Goal: Task Accomplishment & Management: Complete application form

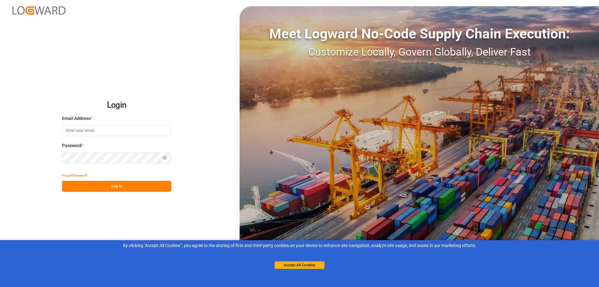
type input "[PERSON_NAME][EMAIL_ADDRESS][PERSON_NAME][DOMAIN_NAME]"
click at [146, 188] on button "Log In" at bounding box center [116, 186] width 109 height 11
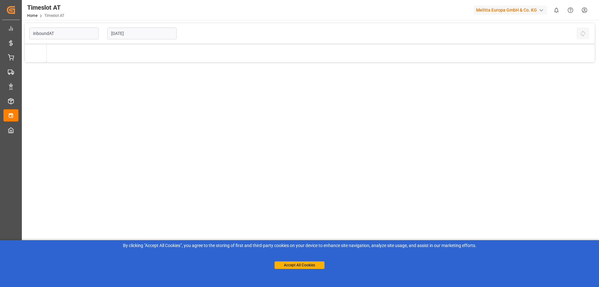
type input "Inbound AT"
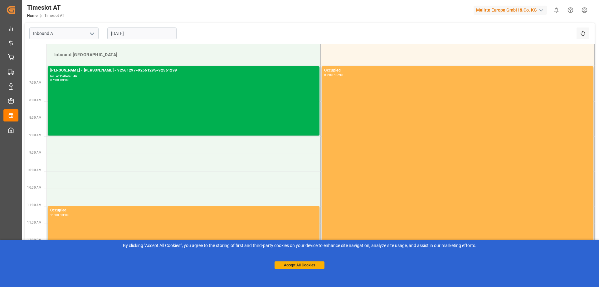
click at [155, 36] on input "[DATE]" at bounding box center [141, 33] width 69 height 12
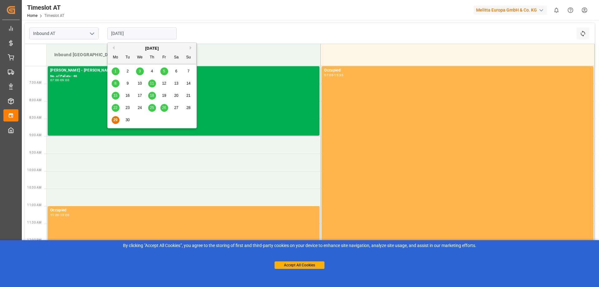
click at [190, 47] on button "Next Month" at bounding box center [192, 48] width 4 height 4
click at [140, 71] on span "1" at bounding box center [140, 71] width 2 height 4
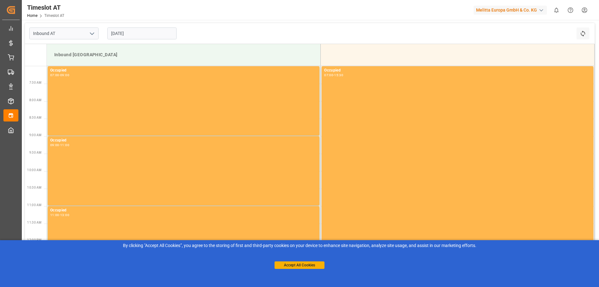
click at [142, 34] on input "[DATE]" at bounding box center [141, 33] width 69 height 12
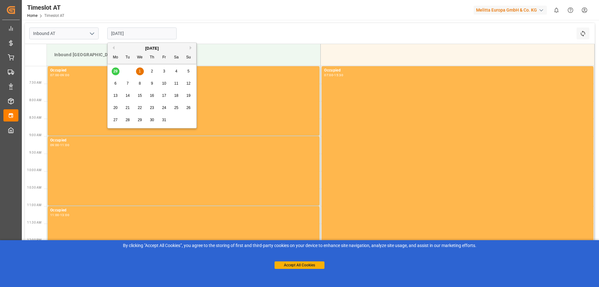
click at [149, 70] on div "2" at bounding box center [152, 71] width 8 height 7
type input "[DATE]"
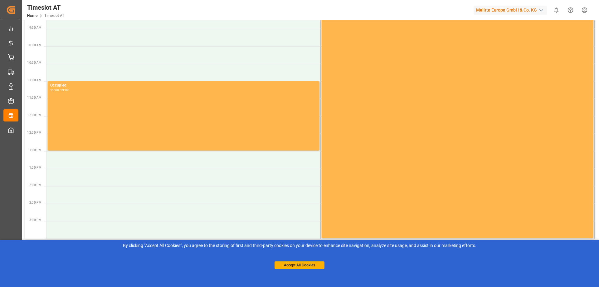
scroll to position [151, 0]
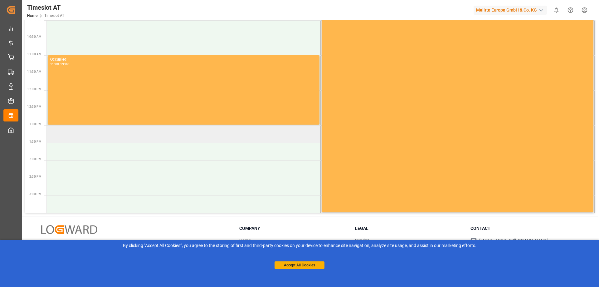
click at [140, 133] on td at bounding box center [184, 133] width 274 height 17
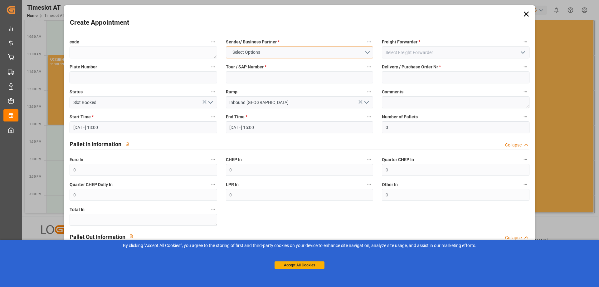
click at [271, 56] on button "Select Options" at bounding box center [299, 52] width 147 height 12
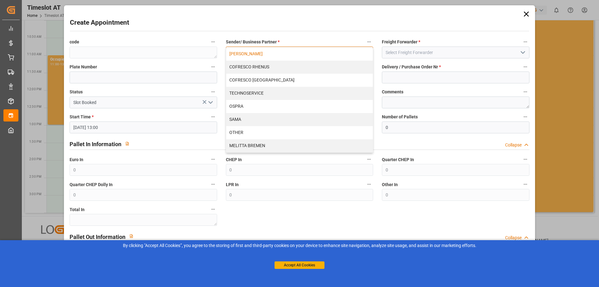
click at [275, 54] on div "[PERSON_NAME]" at bounding box center [299, 53] width 147 height 13
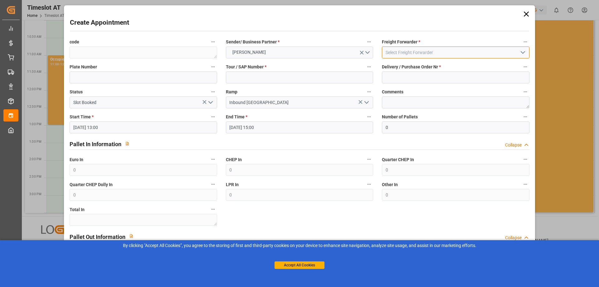
click at [421, 49] on input at bounding box center [455, 52] width 147 height 12
click at [527, 51] on input at bounding box center [455, 52] width 147 height 12
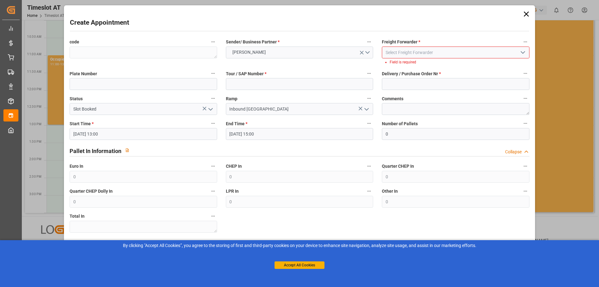
click at [522, 51] on icon "open menu" at bounding box center [522, 52] width 7 height 7
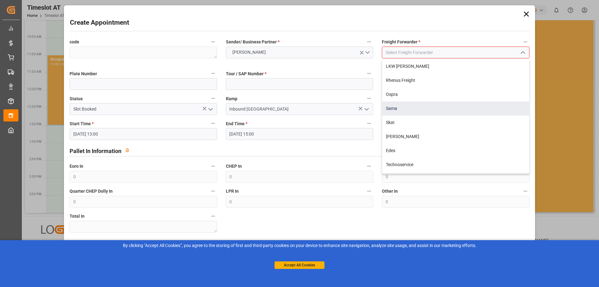
scroll to position [82, 0]
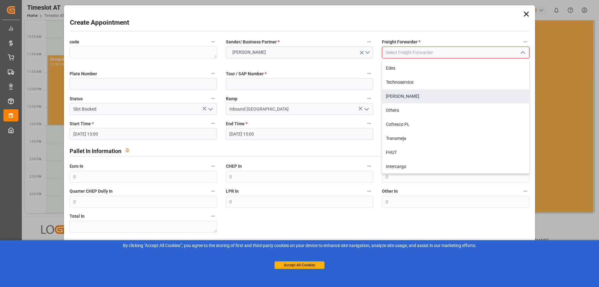
click at [412, 97] on div "[PERSON_NAME]" at bounding box center [455, 96] width 147 height 14
type input "[PERSON_NAME]"
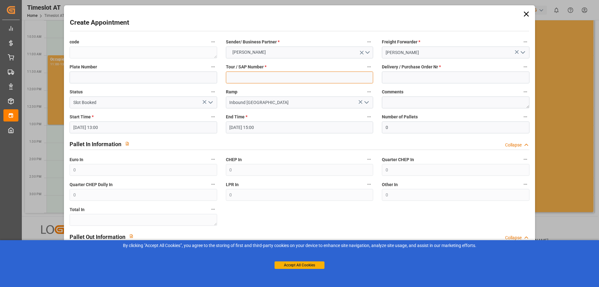
click at [243, 81] on input at bounding box center [299, 77] width 147 height 12
type input "400053393"
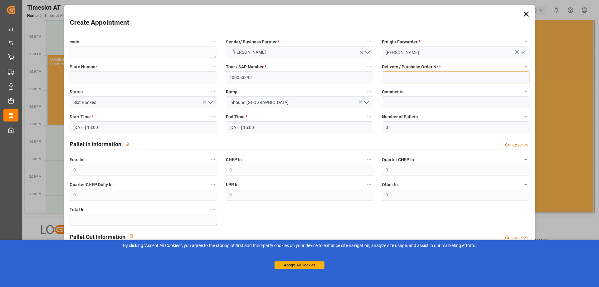
click at [421, 79] on input at bounding box center [455, 77] width 147 height 12
type input "92562655+92562656+92562657+92560806"
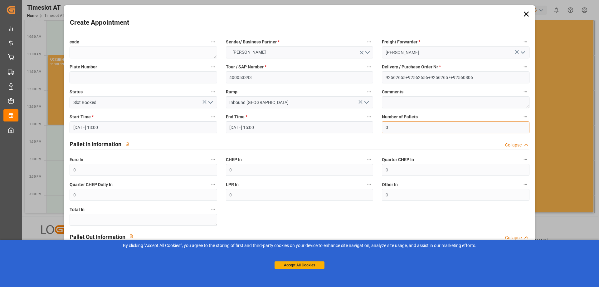
drag, startPoint x: 417, startPoint y: 129, endPoint x: 374, endPoint y: 125, distance: 43.2
click at [374, 125] on div "code Sender/ Business Partner * [PERSON_NAME] Freight Forwarder * Gebr [PERSON_…" at bounding box center [299, 178] width 468 height 285
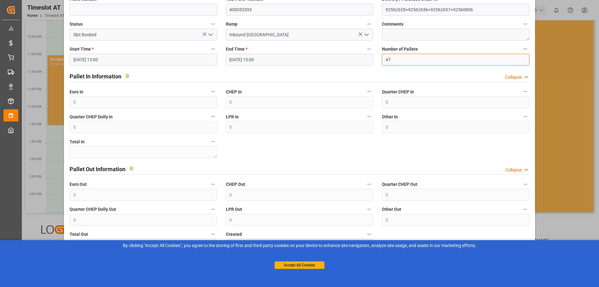
type input "47"
click at [295, 260] on div "Accept All Cookies" at bounding box center [300, 259] width 50 height 20
click at [295, 266] on button "Accept All Cookies" at bounding box center [300, 264] width 50 height 7
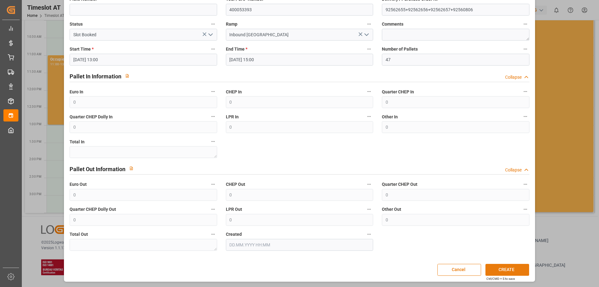
click at [504, 267] on button "CREATE" at bounding box center [508, 270] width 44 height 12
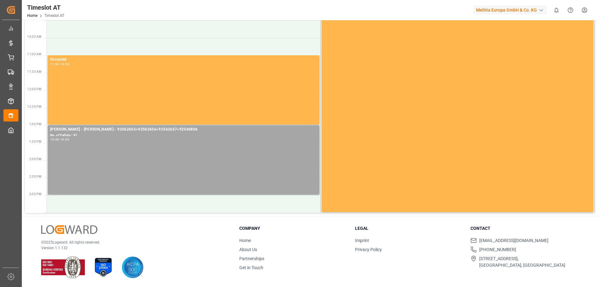
scroll to position [0, 0]
